Goal: Information Seeking & Learning: Learn about a topic

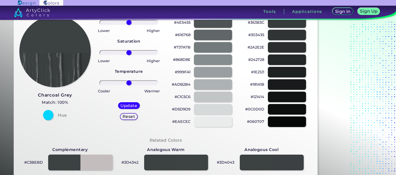
scroll to position [129, 0]
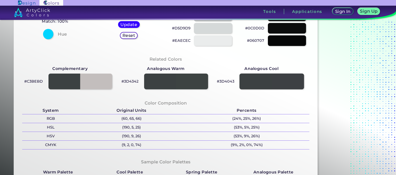
click at [260, 88] on div at bounding box center [272, 81] width 64 height 16
click at [260, 87] on div at bounding box center [272, 81] width 64 height 16
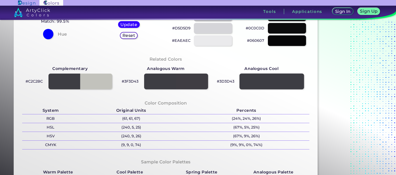
click at [260, 87] on div at bounding box center [272, 81] width 64 height 16
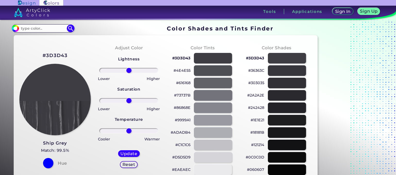
click at [222, 95] on div at bounding box center [213, 95] width 39 height 11
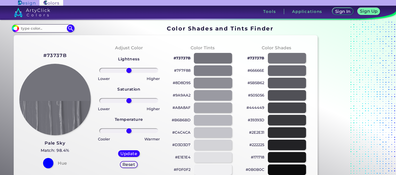
click at [221, 84] on div at bounding box center [213, 83] width 39 height 11
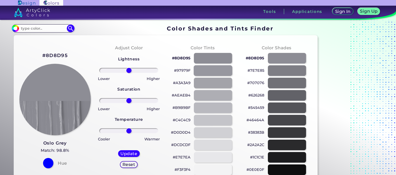
click at [218, 68] on div at bounding box center [213, 70] width 39 height 11
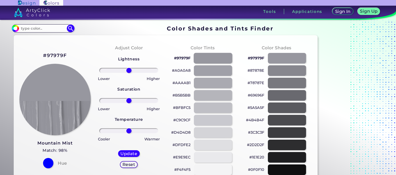
click at [218, 62] on div at bounding box center [213, 58] width 39 height 11
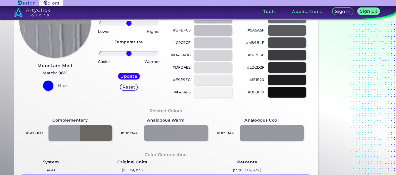
click at [280, 94] on div at bounding box center [287, 92] width 39 height 11
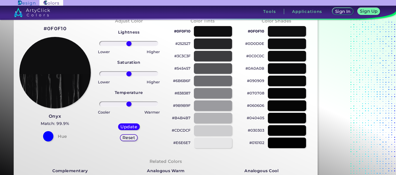
scroll to position [26, 0]
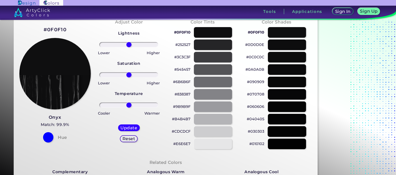
click at [280, 128] on div at bounding box center [287, 131] width 39 height 11
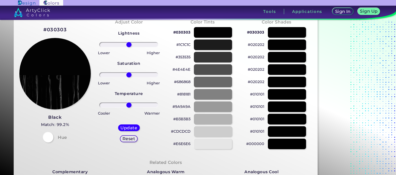
click at [281, 121] on div at bounding box center [287, 119] width 39 height 11
click at [283, 111] on div at bounding box center [287, 106] width 39 height 11
type input "#000000"
click at [285, 100] on div "#000000" at bounding box center [276, 94] width 65 height 12
click at [286, 88] on div "#000000" at bounding box center [276, 82] width 65 height 12
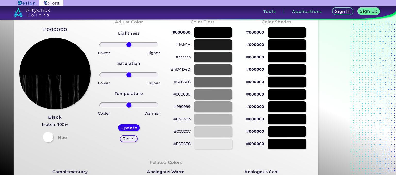
click at [286, 79] on div at bounding box center [287, 82] width 39 height 11
click at [287, 71] on div at bounding box center [287, 69] width 39 height 11
click at [286, 63] on div "#000000" at bounding box center [276, 57] width 65 height 12
click at [285, 57] on div at bounding box center [287, 57] width 39 height 11
click at [286, 43] on div at bounding box center [287, 44] width 39 height 11
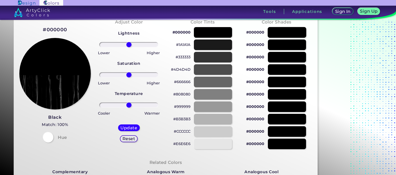
click at [288, 33] on div at bounding box center [287, 32] width 39 height 11
